Goal: Transaction & Acquisition: Purchase product/service

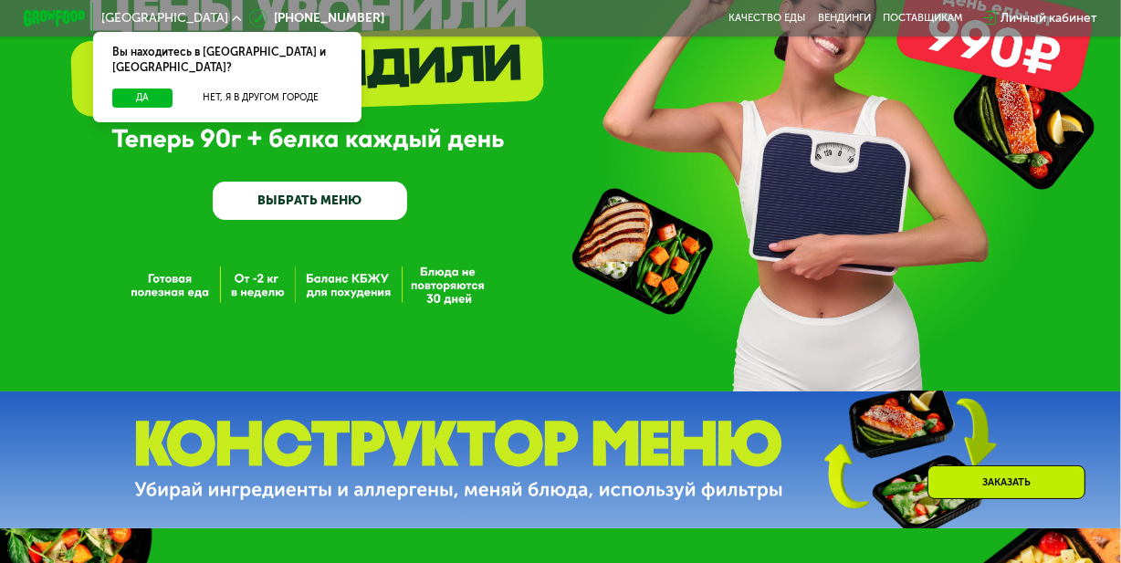
scroll to position [136, 0]
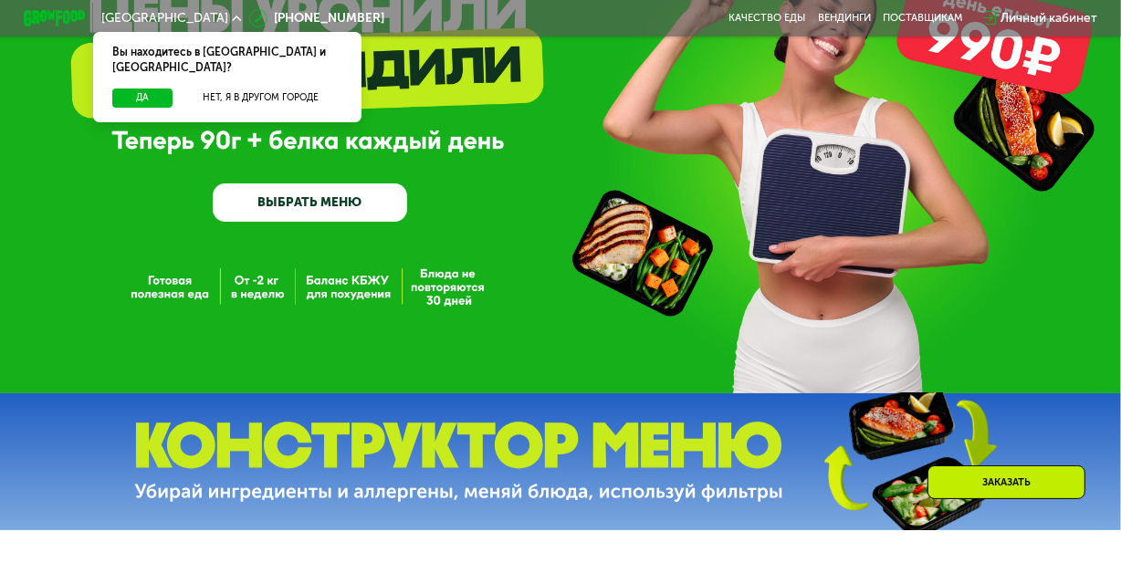
click at [340, 215] on link "ВЫБРАТЬ МЕНЮ" at bounding box center [310, 203] width 194 height 39
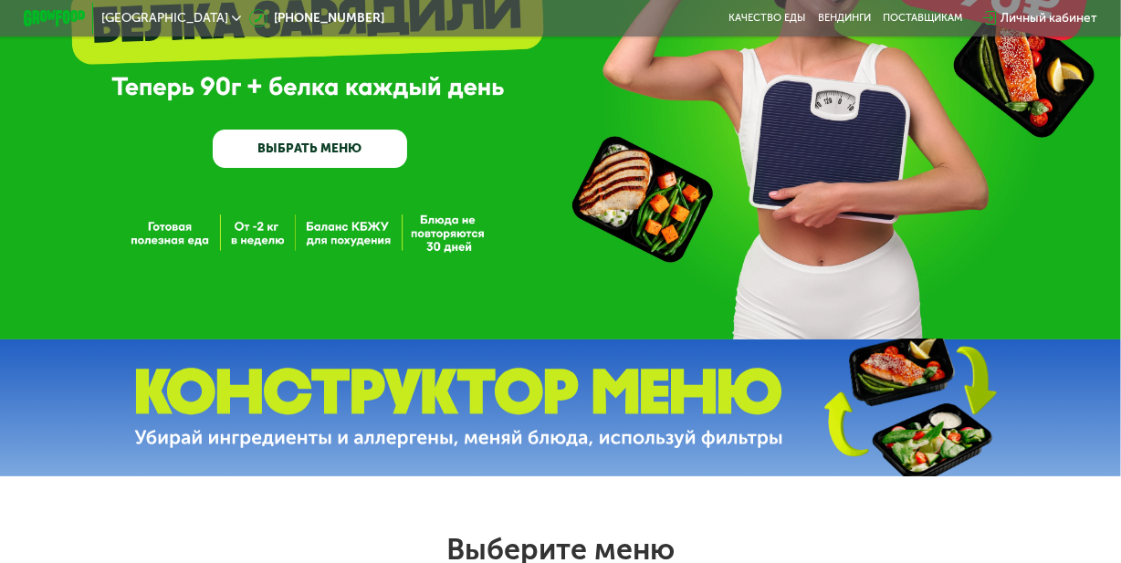
scroll to position [0, 0]
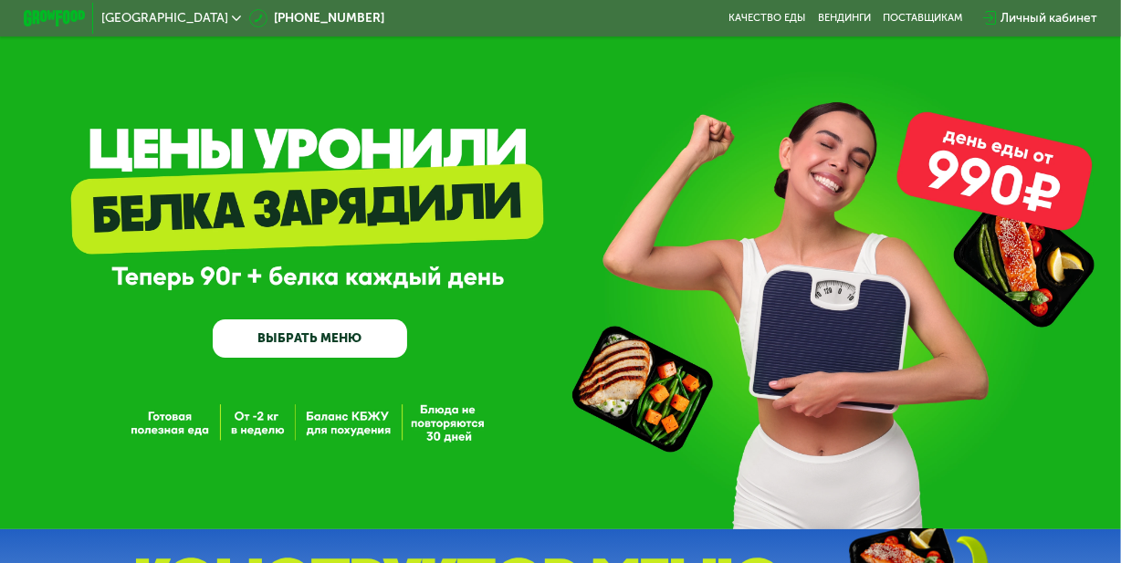
click at [340, 341] on link "ВЫБРАТЬ МЕНЮ" at bounding box center [310, 339] width 194 height 39
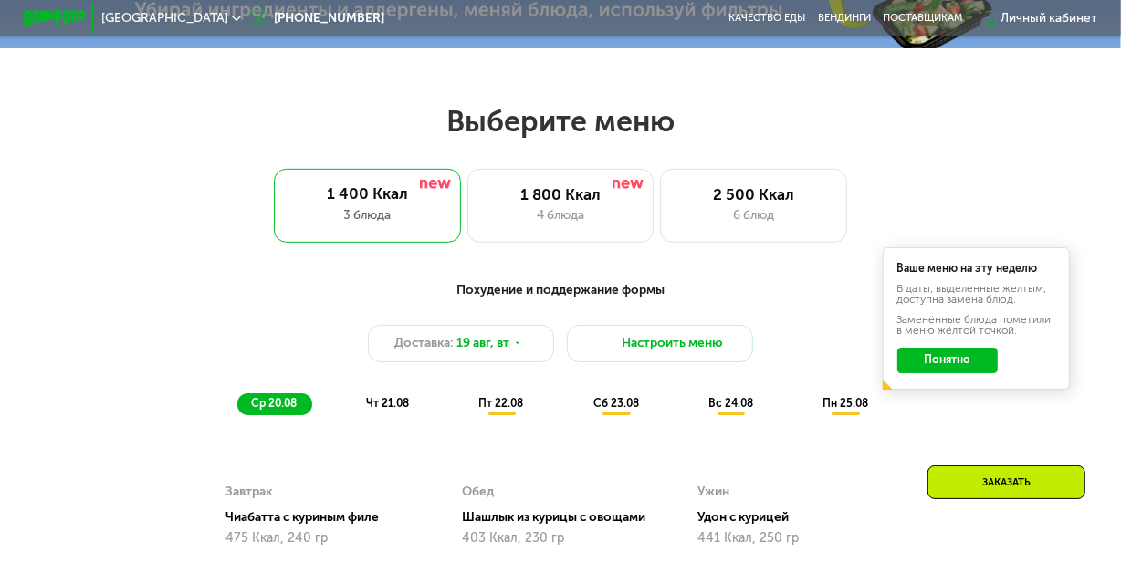
scroll to position [690, 0]
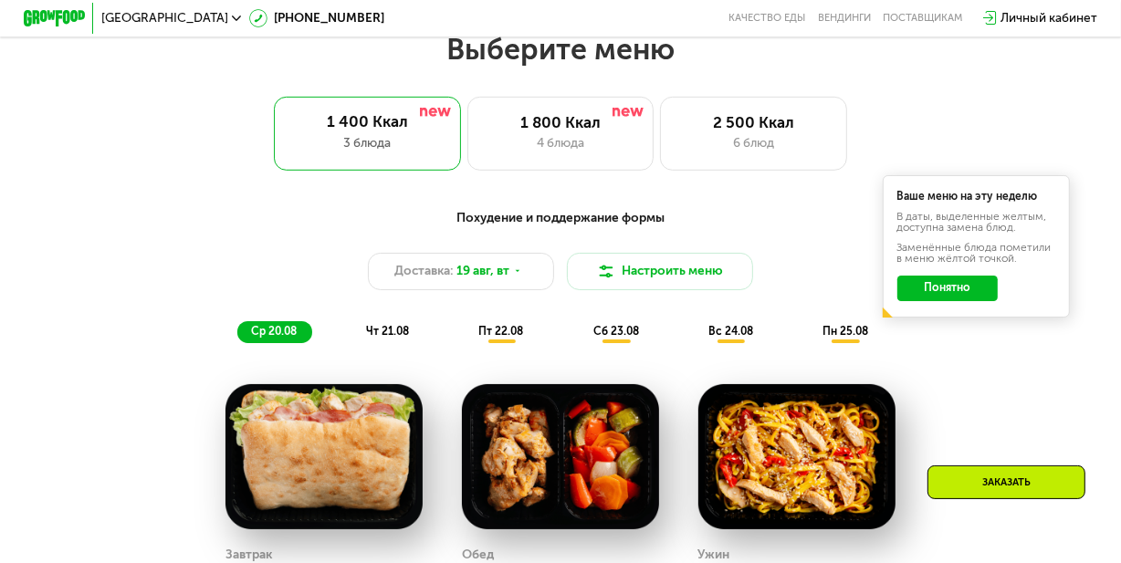
click at [951, 300] on button "Понятно" at bounding box center [948, 288] width 101 height 25
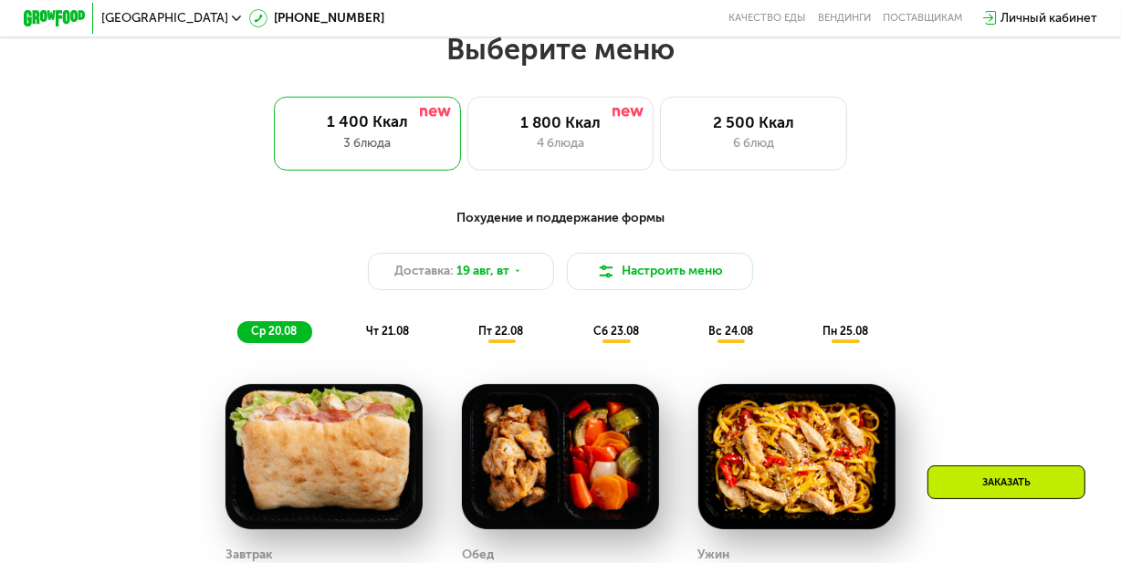
click at [989, 485] on div "Заказать" at bounding box center [1007, 483] width 158 height 34
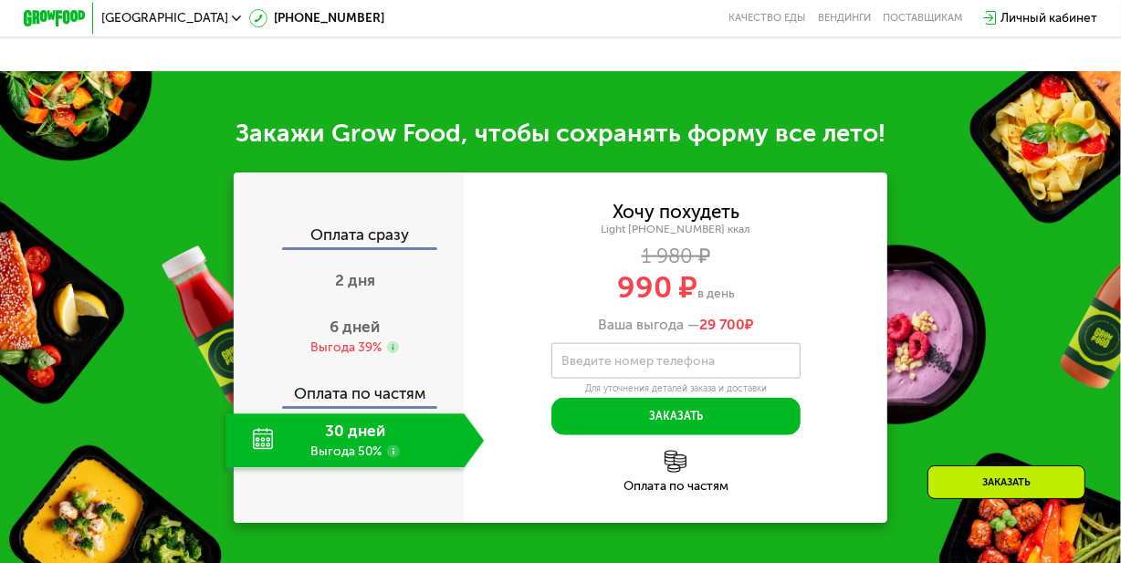
scroll to position [1593, 0]
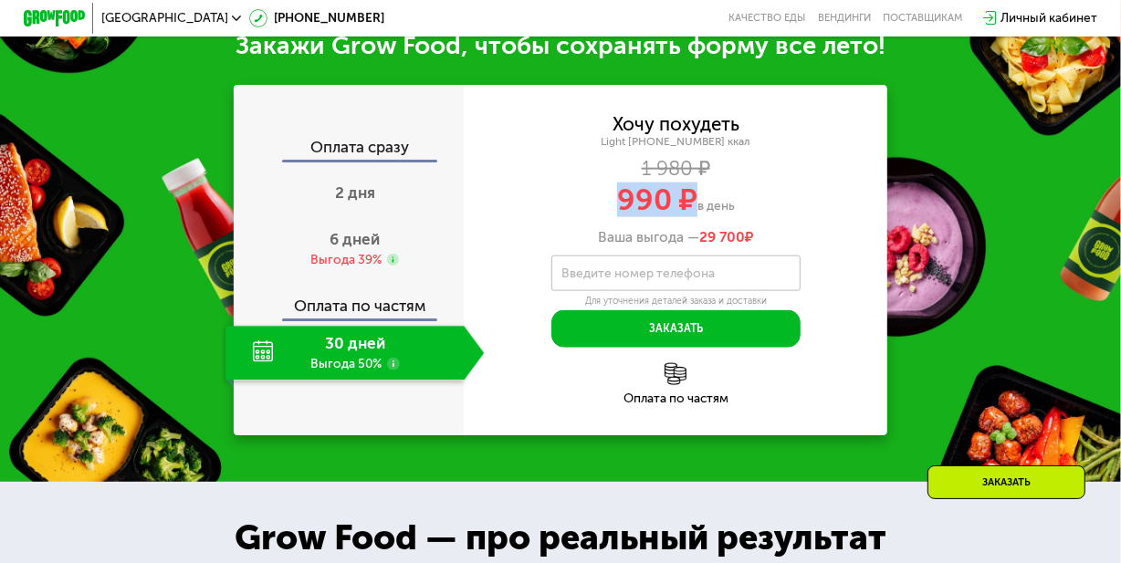
drag, startPoint x: 617, startPoint y: 225, endPoint x: 690, endPoint y: 218, distance: 73.3
click at [690, 217] on span "990 ₽" at bounding box center [657, 200] width 80 height 35
click at [242, 370] on div "30 дней Выгода 50%" at bounding box center [345, 353] width 238 height 55
click at [289, 364] on div "30 дней Выгода 50%" at bounding box center [345, 353] width 238 height 55
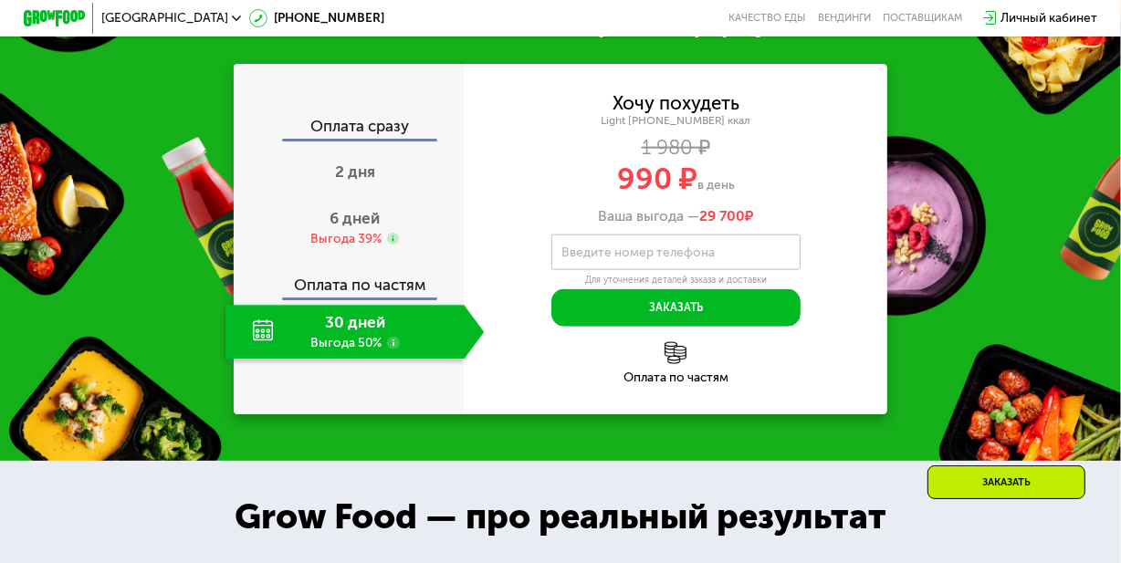
scroll to position [1610, 0]
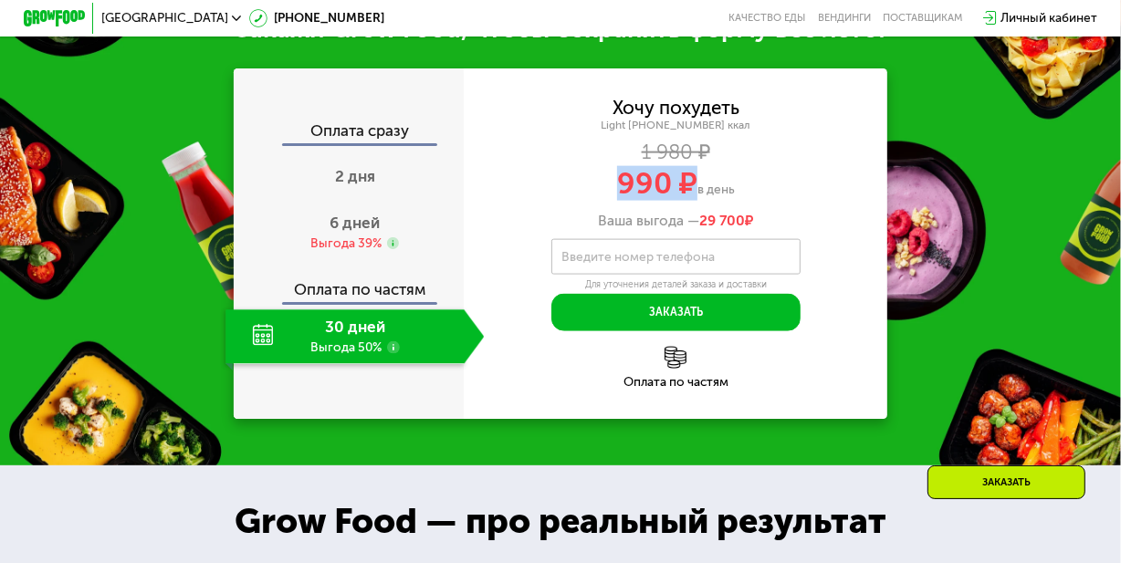
drag, startPoint x: 618, startPoint y: 201, endPoint x: 694, endPoint y: 207, distance: 76.1
click at [694, 201] on span "990 ₽" at bounding box center [657, 183] width 80 height 35
drag, startPoint x: 703, startPoint y: 241, endPoint x: 756, endPoint y: 243, distance: 53.0
click at [753, 230] on span "29 700 ₽" at bounding box center [726, 221] width 54 height 17
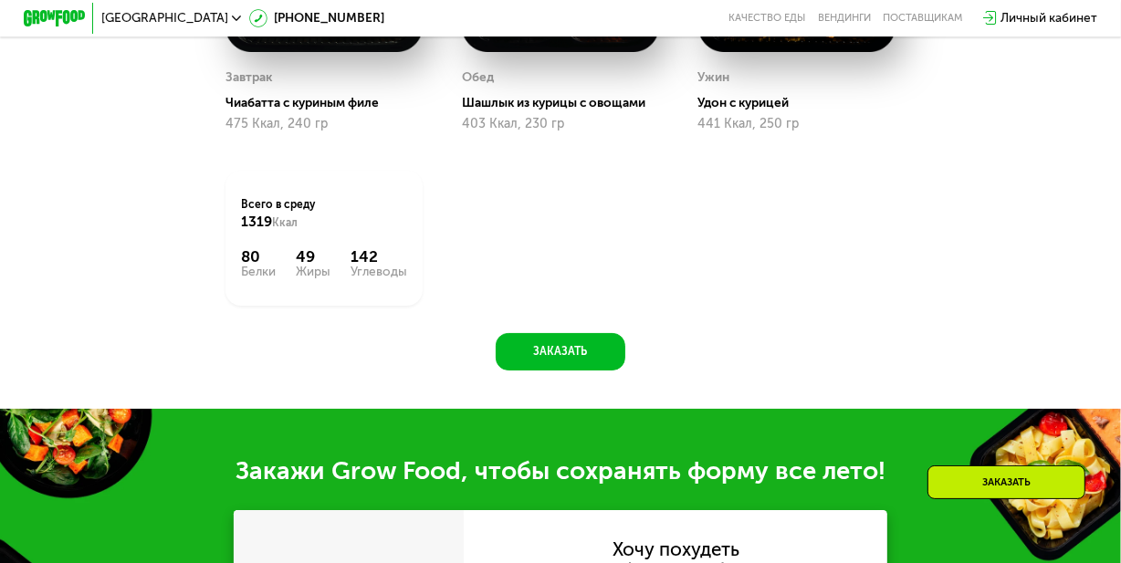
scroll to position [1165, 0]
